Goal: Navigation & Orientation: Understand site structure

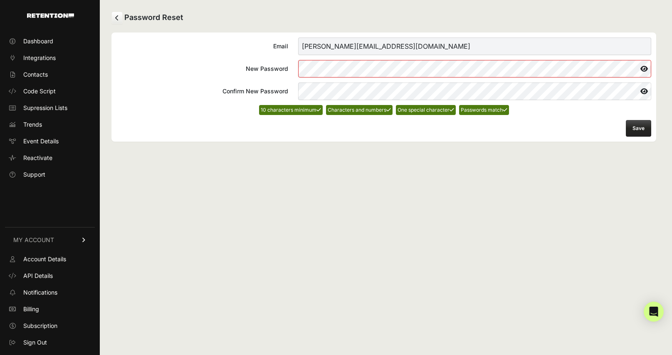
click at [635, 131] on button "Save" at bounding box center [638, 128] width 25 height 17
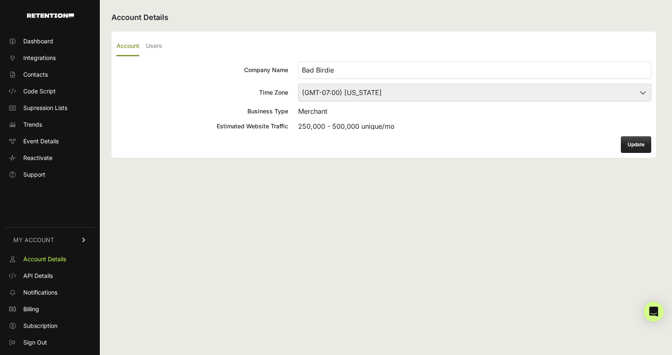
click at [629, 141] on button "Update" at bounding box center [636, 144] width 30 height 17
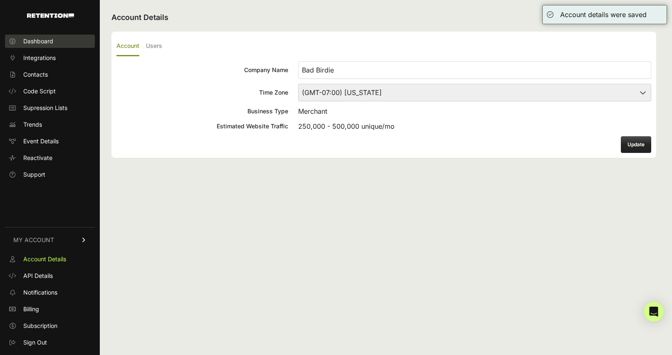
click at [48, 45] on link "Dashboard" at bounding box center [50, 41] width 90 height 13
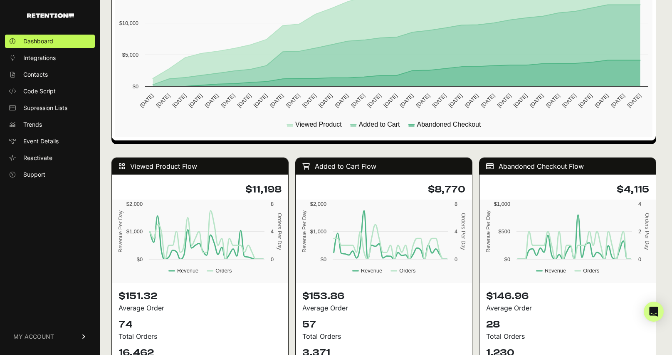
scroll to position [250, 0]
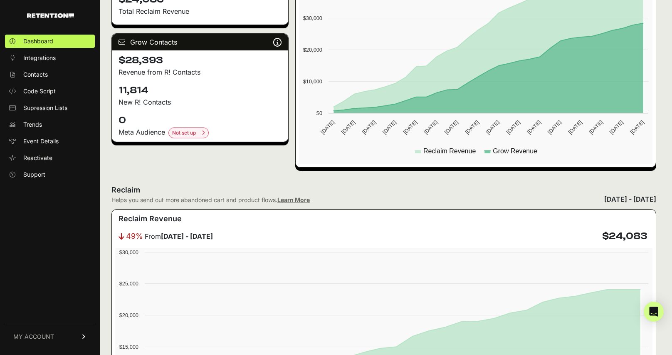
click at [55, 65] on ul "Dashboard Integrations Contacts Code Script Supression Lists Trends Event Detai…" at bounding box center [50, 108] width 90 height 146
click at [48, 61] on span "Integrations" at bounding box center [39, 58] width 32 height 8
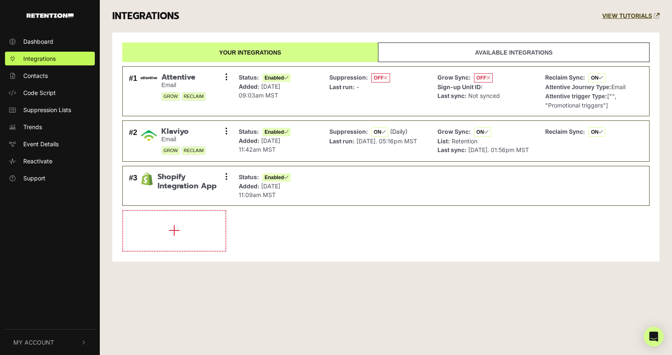
click at [64, 85] on ul "Dashboard Integrations Contacts Code Script Suppression Lists Trends Event Deta…" at bounding box center [50, 110] width 100 height 150
click at [64, 80] on link "Contacts" at bounding box center [50, 76] width 90 height 14
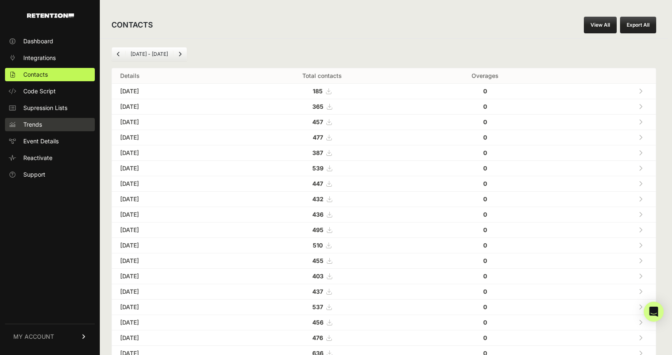
click at [47, 128] on link "Trends" at bounding box center [50, 124] width 90 height 13
click at [47, 123] on link "Trends" at bounding box center [50, 124] width 90 height 13
click at [44, 44] on span "Dashboard" at bounding box center [38, 41] width 30 height 8
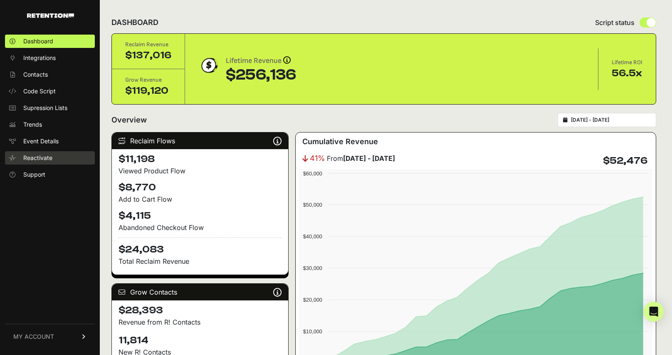
click at [45, 158] on span "Reactivate" at bounding box center [37, 158] width 29 height 8
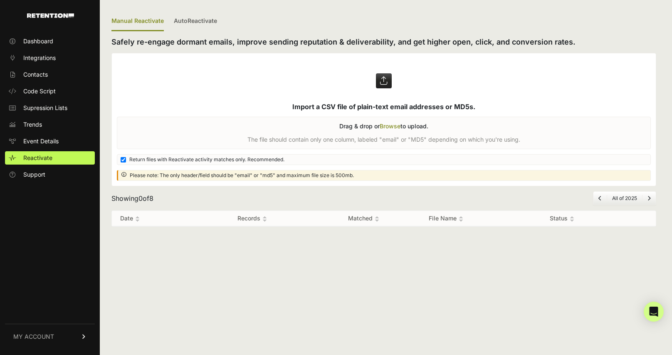
click at [55, 132] on ul "Dashboard Integrations Contacts Code Script Supression Lists Trends Event Detai…" at bounding box center [50, 108] width 90 height 146
click at [55, 136] on link "Event Details" at bounding box center [50, 140] width 90 height 13
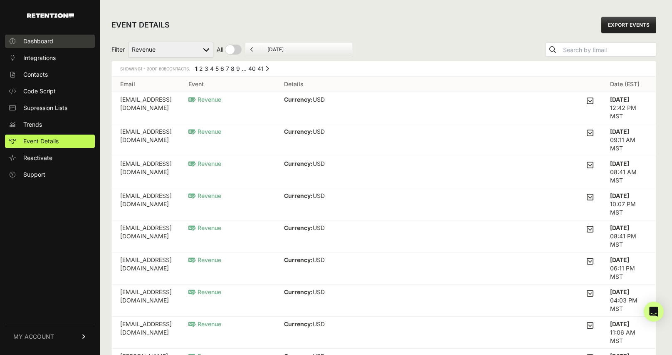
click at [39, 45] on link "Dashboard" at bounding box center [50, 41] width 90 height 13
